Goal: Task Accomplishment & Management: Manage account settings

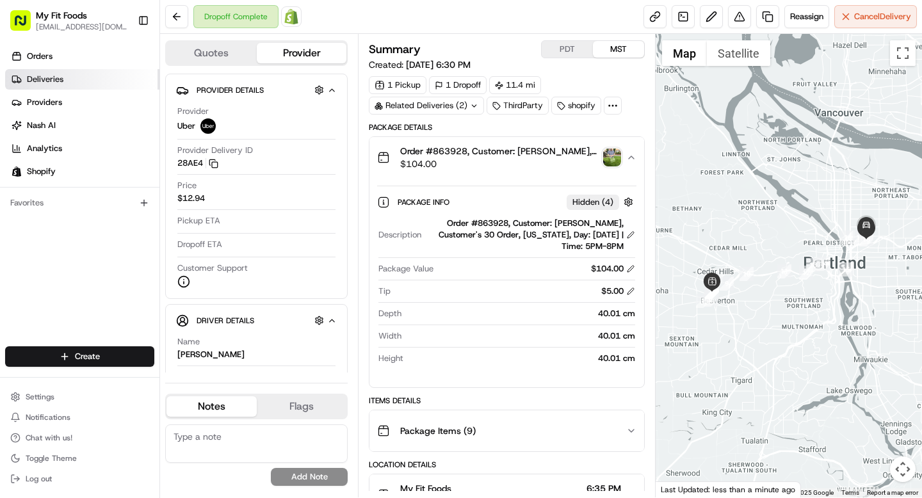
click at [45, 85] on link "Deliveries" at bounding box center [82, 79] width 154 height 20
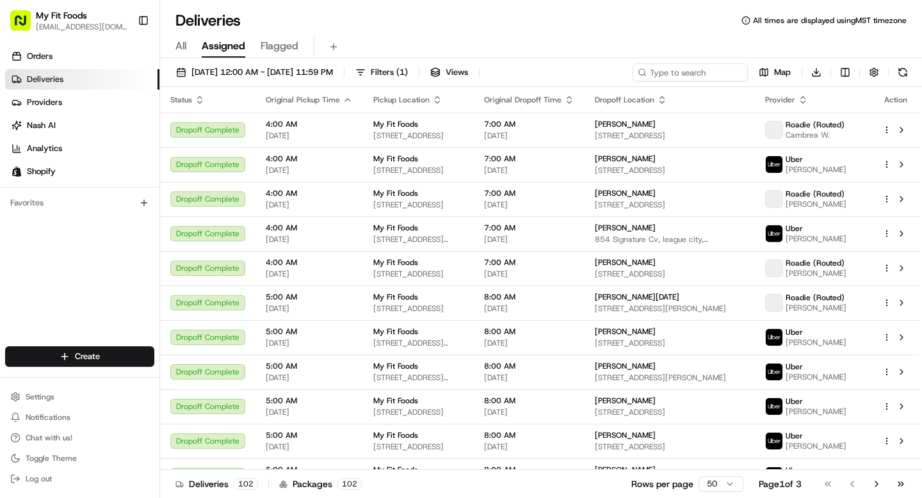
click at [191, 50] on div "All Assigned Flagged" at bounding box center [541, 47] width 762 height 22
click at [182, 47] on span "All" at bounding box center [180, 45] width 11 height 15
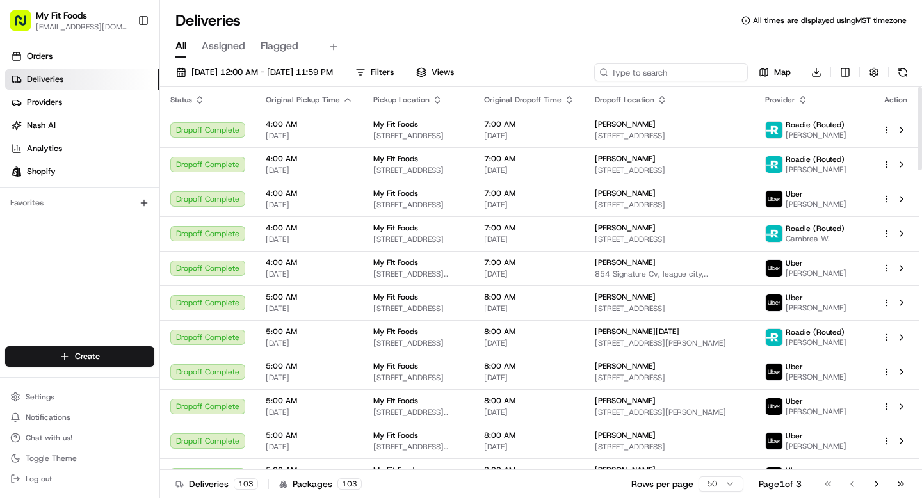
click at [685, 80] on input at bounding box center [671, 72] width 154 height 18
paste input "860891"
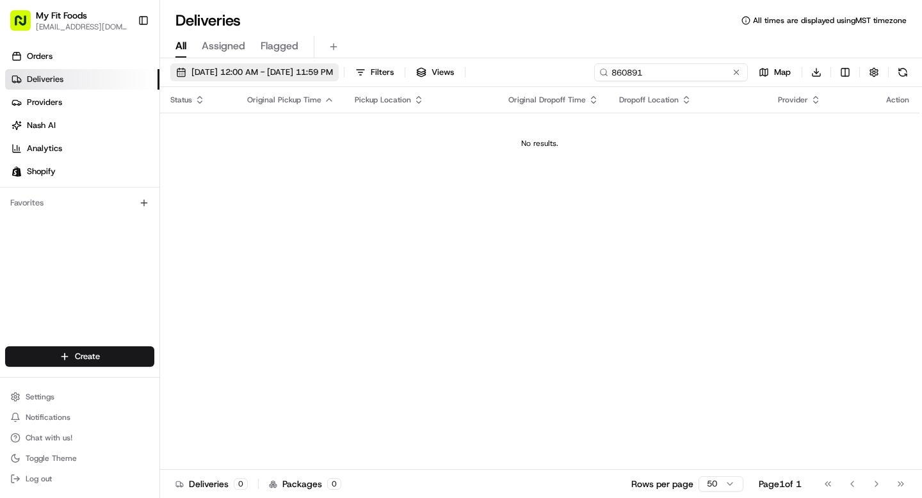
type input "860891"
click at [222, 76] on span "[DATE] 12:00 AM - [DATE] 11:59 PM" at bounding box center [262, 73] width 142 height 12
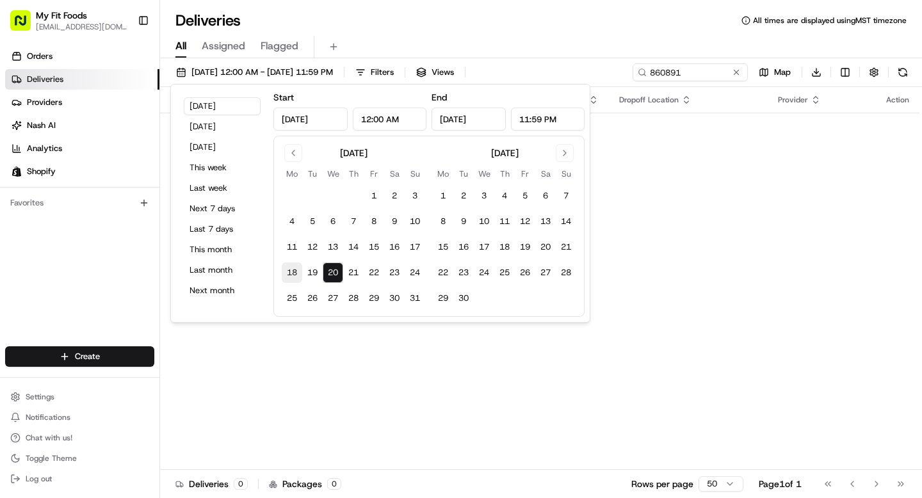
click at [293, 275] on button "18" at bounding box center [292, 273] width 20 height 20
type input "Aug 18, 2025"
click at [340, 274] on button "20" at bounding box center [333, 273] width 20 height 20
type input "Aug 20, 2025"
click at [393, 242] on button "16" at bounding box center [394, 247] width 20 height 20
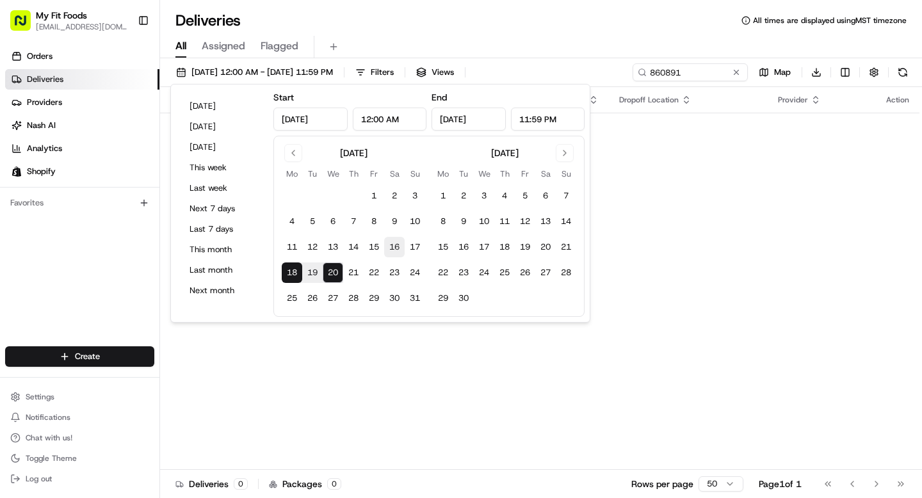
type input "Aug 16, 2025"
click at [325, 272] on button "20" at bounding box center [333, 273] width 20 height 20
type input "Aug 20, 2025"
click at [599, 190] on div "Status Original Pickup Time Pickup Location Original Dropoff Time Dropoff Locat…" at bounding box center [539, 278] width 759 height 383
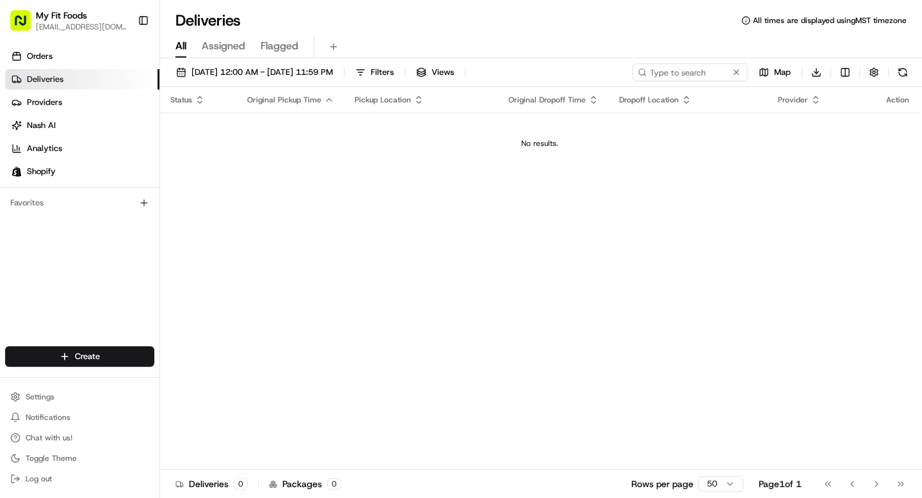
click at [229, 45] on span "Assigned" at bounding box center [224, 45] width 44 height 15
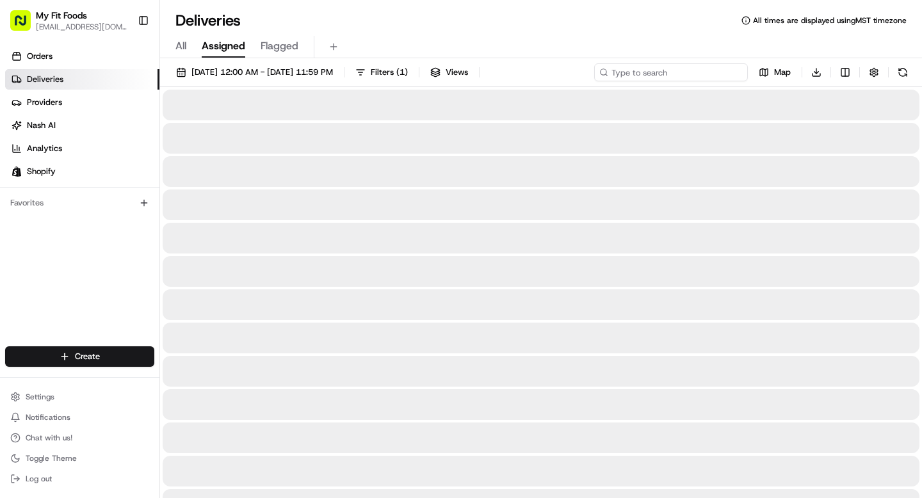
click at [677, 75] on input at bounding box center [671, 72] width 154 height 18
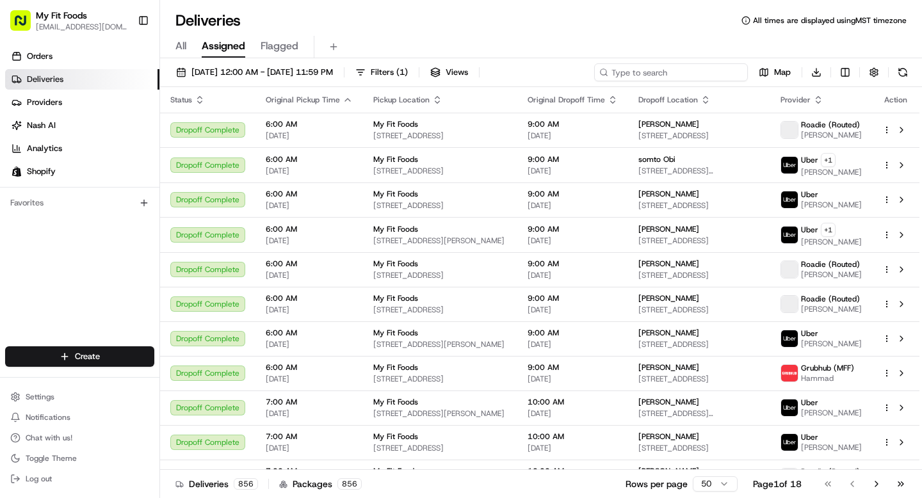
paste input "860891"
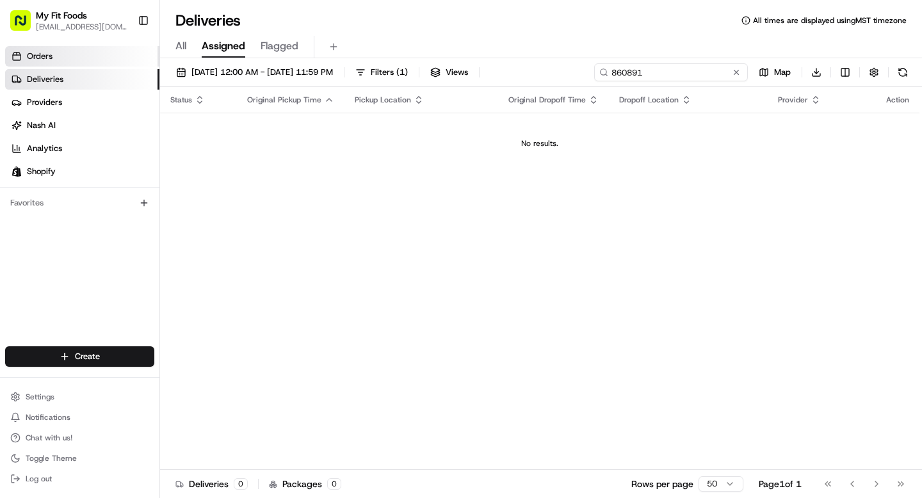
type input "860891"
click at [45, 53] on span "Orders" at bounding box center [40, 57] width 26 height 12
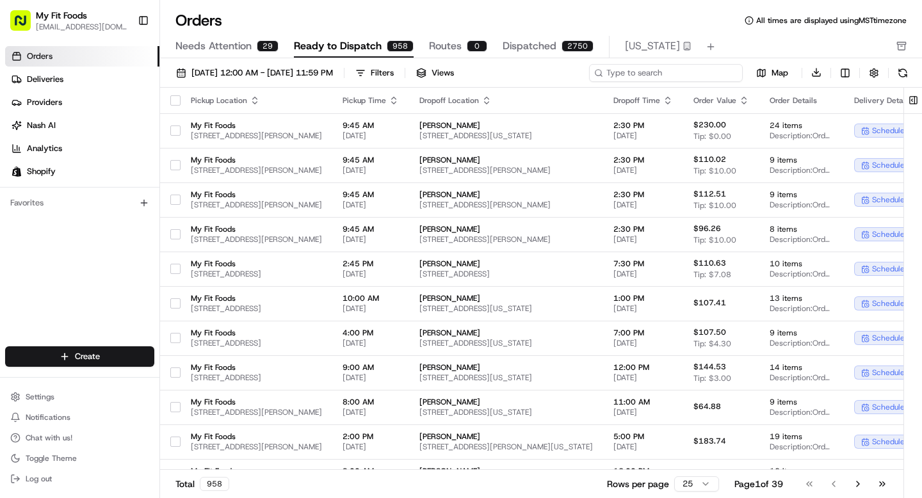
click at [668, 67] on input at bounding box center [666, 73] width 154 height 18
paste input "860891"
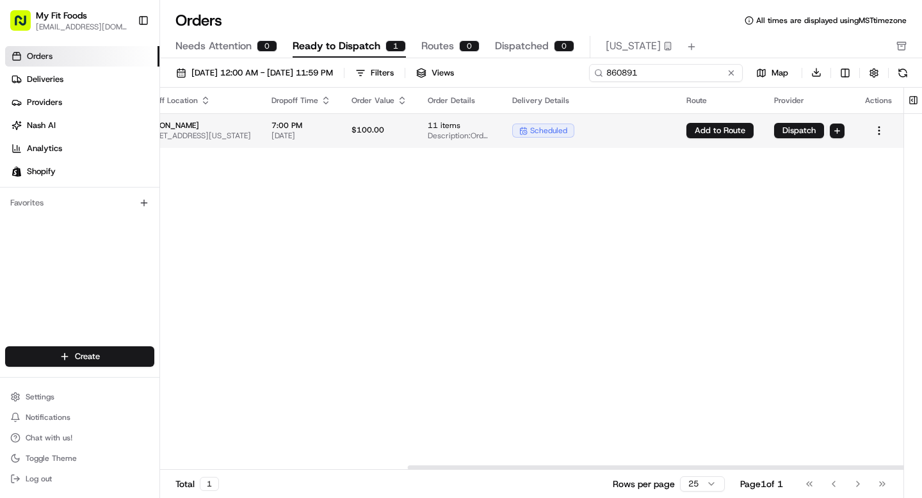
scroll to position [0, 392]
type input "860891"
click at [882, 133] on html "My Fit Foods [EMAIL_ADDRESS][DOMAIN_NAME] Toggle Sidebar Orders Deliveries Prov…" at bounding box center [461, 249] width 922 height 498
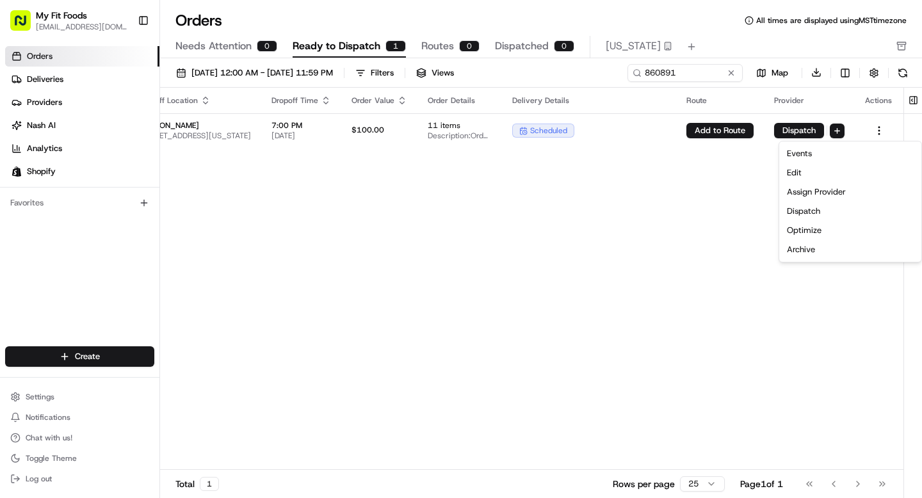
click at [376, 134] on html "My Fit Foods [EMAIL_ADDRESS][DOMAIN_NAME] Toggle Sidebar Orders Deliveries Prov…" at bounding box center [461, 249] width 922 height 498
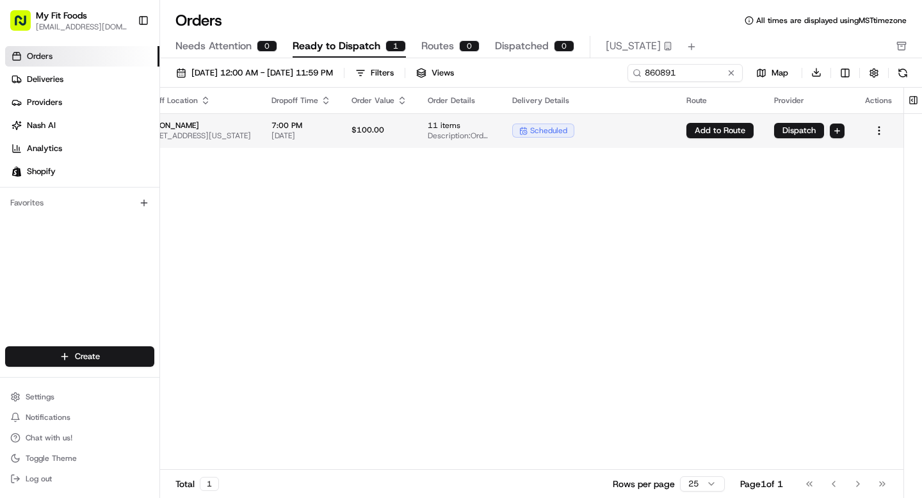
click at [373, 129] on span "$100.00" at bounding box center [368, 130] width 33 height 10
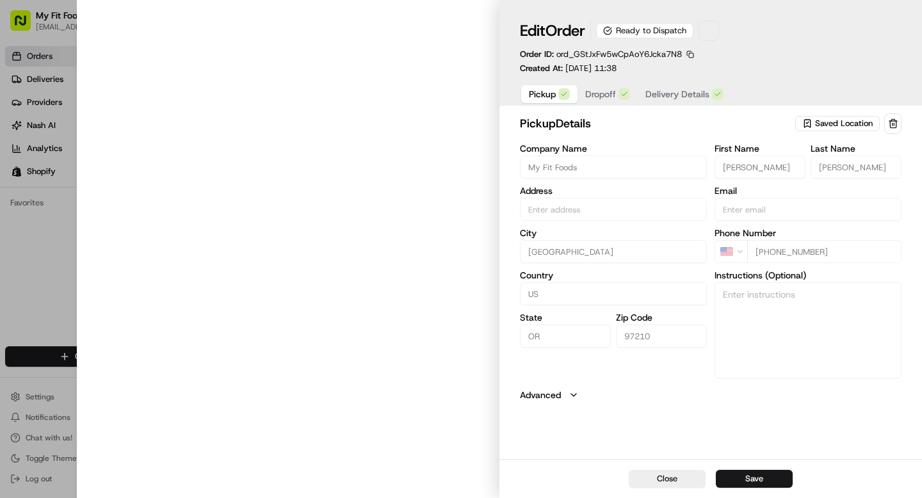
type input "[STREET_ADDRESS]"
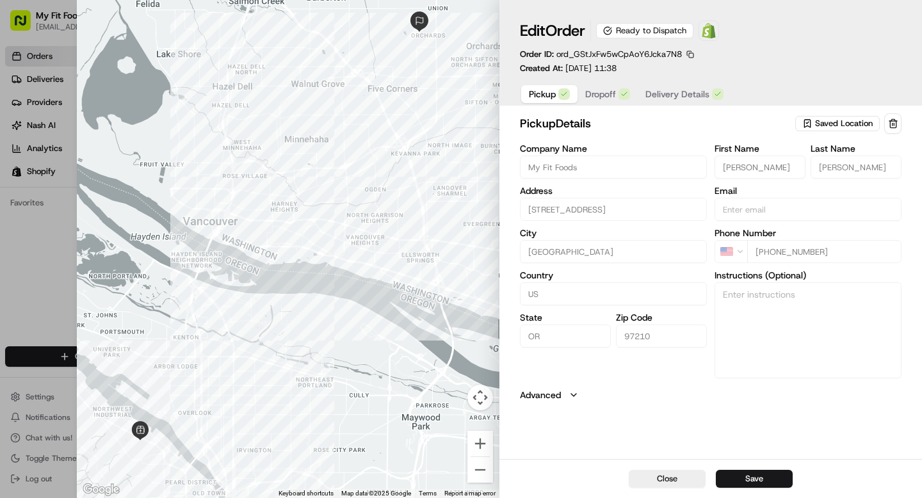
click at [597, 95] on span "Dropoff" at bounding box center [600, 94] width 31 height 13
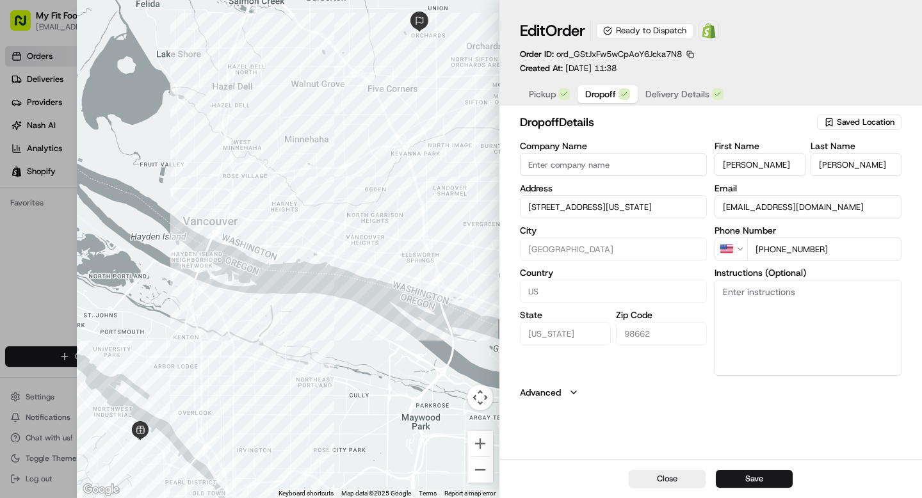
click at [660, 97] on span "Delivery Details" at bounding box center [677, 94] width 64 height 13
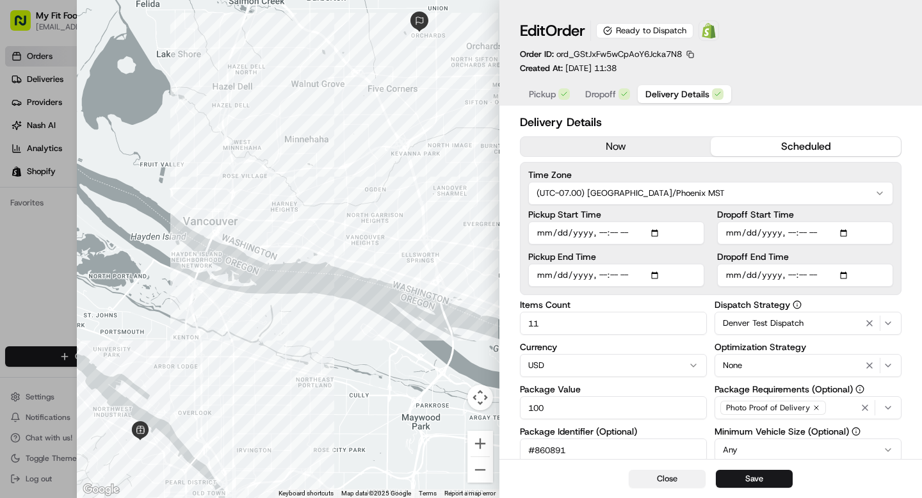
click at [649, 481] on button "Close" at bounding box center [667, 479] width 77 height 18
type input "1"
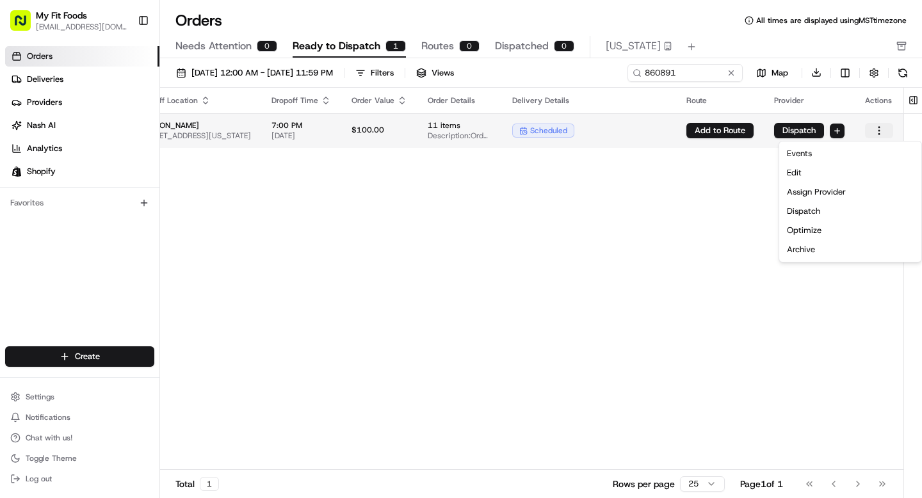
click at [881, 126] on html "My Fit Foods [EMAIL_ADDRESS][DOMAIN_NAME] Toggle Sidebar Orders Deliveries Prov…" at bounding box center [461, 249] width 922 height 498
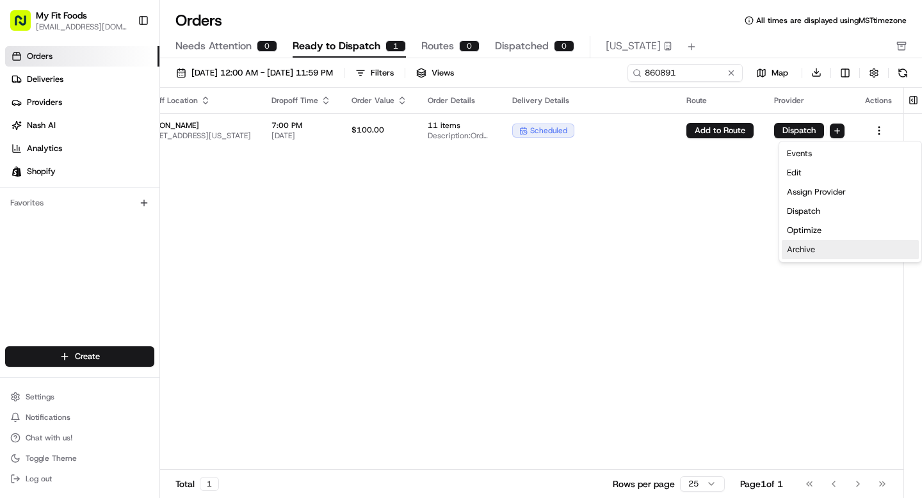
click at [802, 247] on div "Archive" at bounding box center [850, 249] width 137 height 19
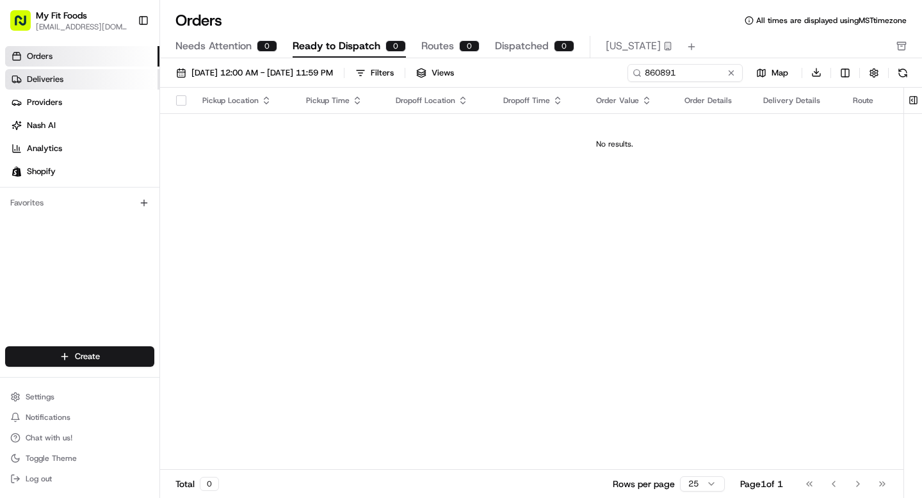
click at [64, 80] on link "Deliveries" at bounding box center [82, 79] width 154 height 20
